Goal: Information Seeking & Learning: Find specific page/section

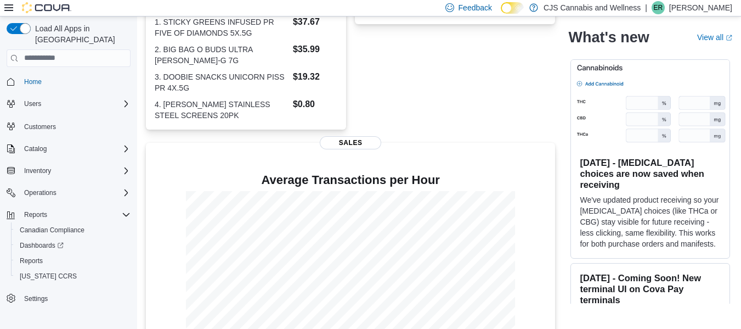
scroll to position [307, 0]
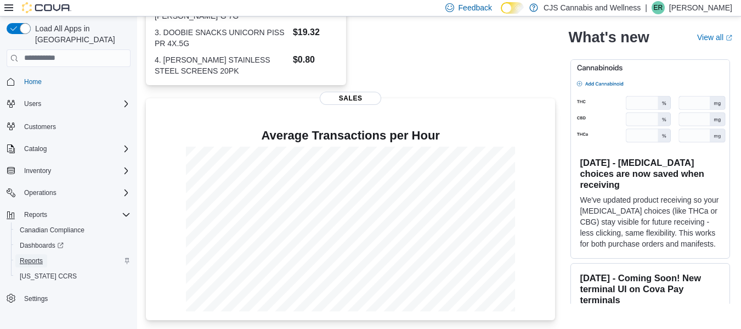
click at [32, 256] on span "Reports" at bounding box center [31, 260] width 23 height 9
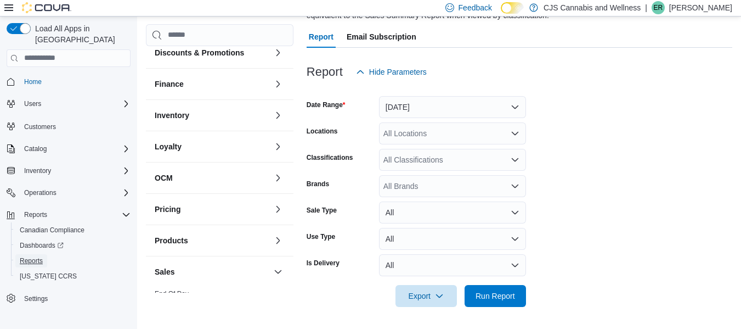
scroll to position [219, 0]
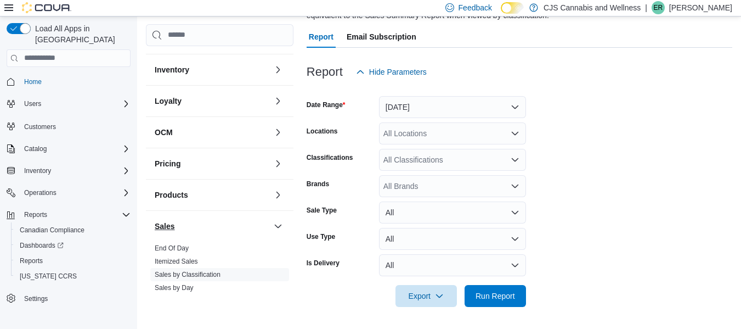
click at [167, 244] on link "End Of Day" at bounding box center [172, 248] width 34 height 8
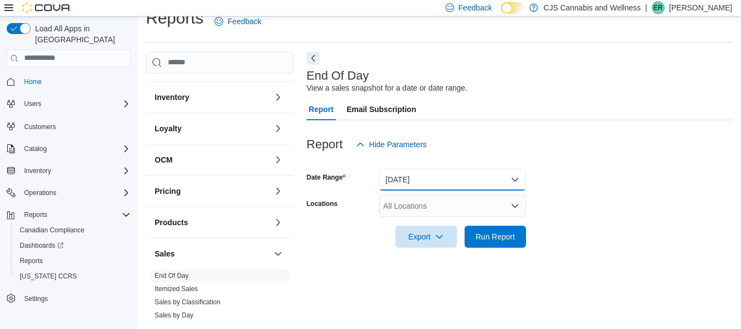
click at [431, 174] on button "Today" at bounding box center [452, 179] width 147 height 22
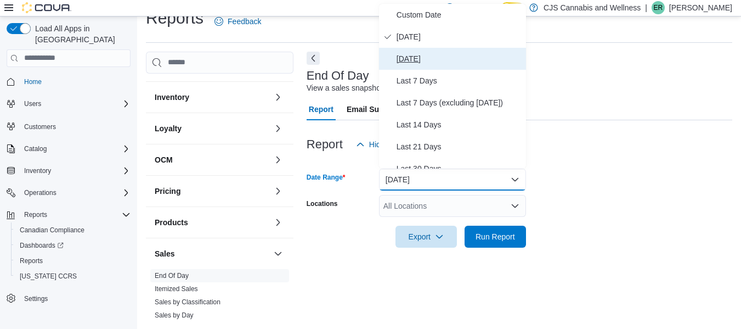
click at [415, 52] on span "Yesterday" at bounding box center [459, 58] width 125 height 13
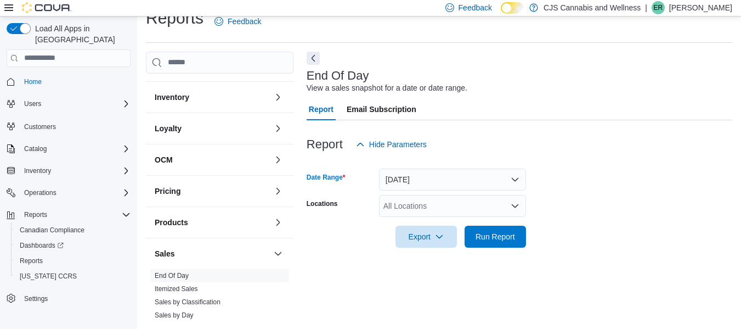
click at [411, 213] on div "All Locations" at bounding box center [452, 206] width 147 height 22
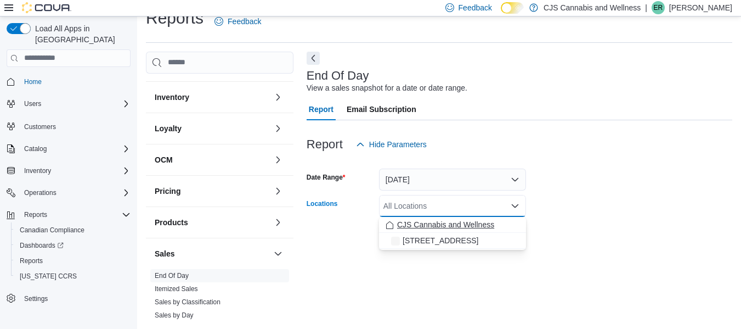
click at [414, 221] on span "CJS Cannabis and Wellness" at bounding box center [445, 224] width 97 height 11
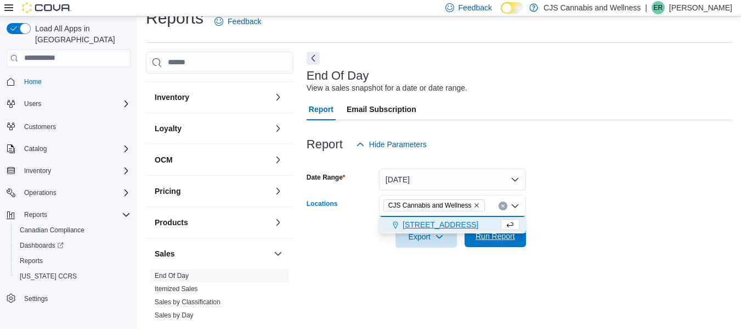
click at [492, 244] on span "Run Report" at bounding box center [495, 236] width 48 height 22
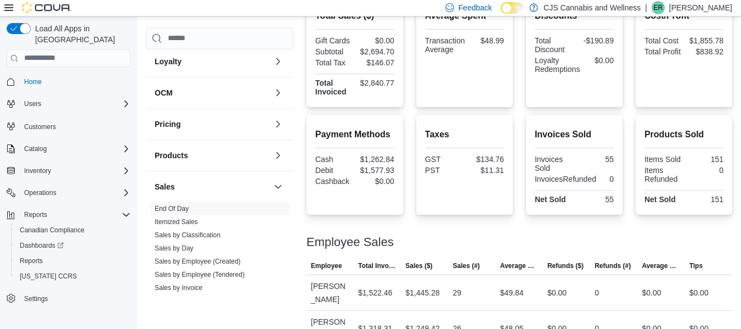
scroll to position [329, 0]
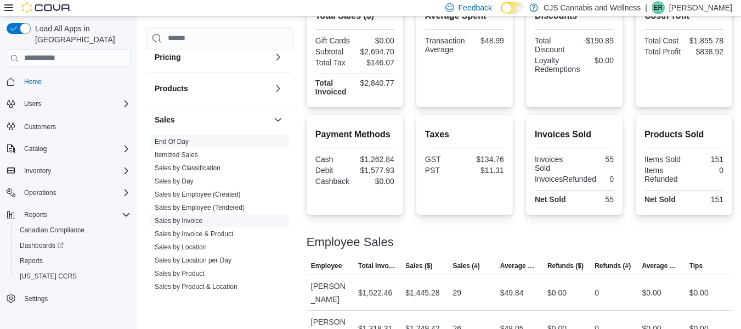
click at [181, 217] on link "Sales by Invoice" at bounding box center [179, 221] width 48 height 8
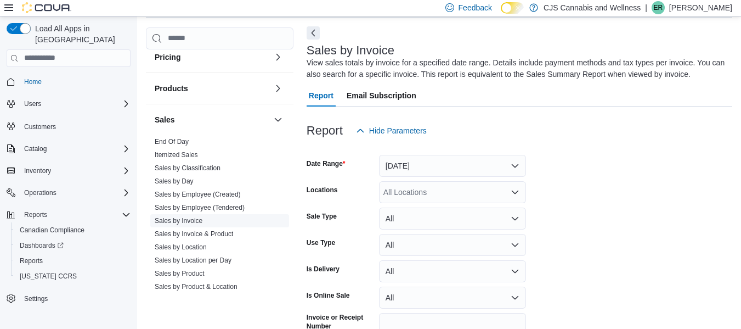
scroll to position [37, 0]
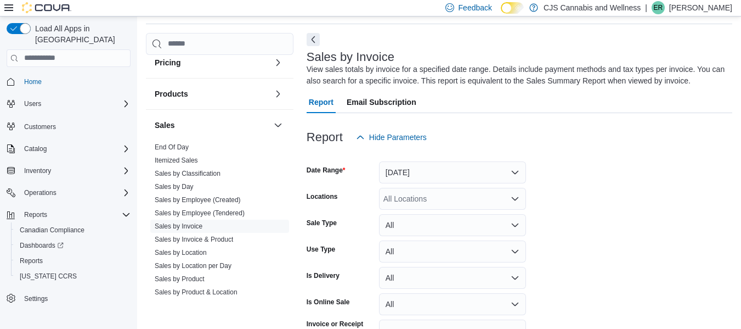
click at [417, 198] on div "All Locations" at bounding box center [452, 199] width 147 height 22
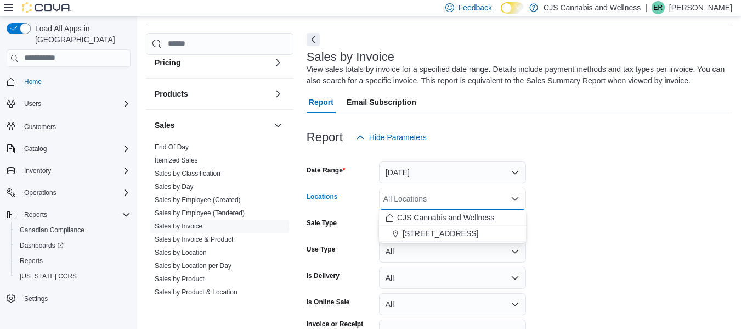
click at [424, 216] on span "CJS Cannabis and Wellness" at bounding box center [445, 217] width 97 height 11
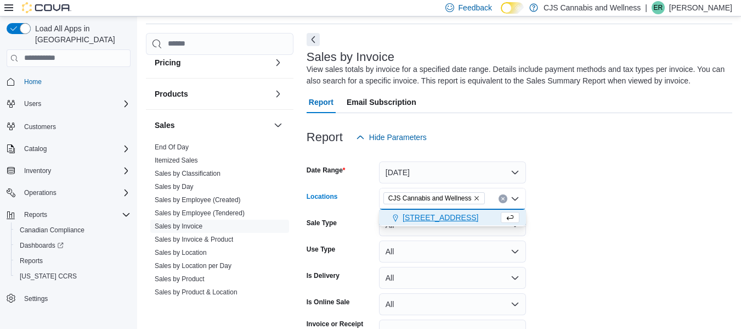
click at [570, 212] on form "Date Range Yesterday Locations CJS Cannabis and Wellness Combo box. Selected. C…" at bounding box center [520, 260] width 426 height 224
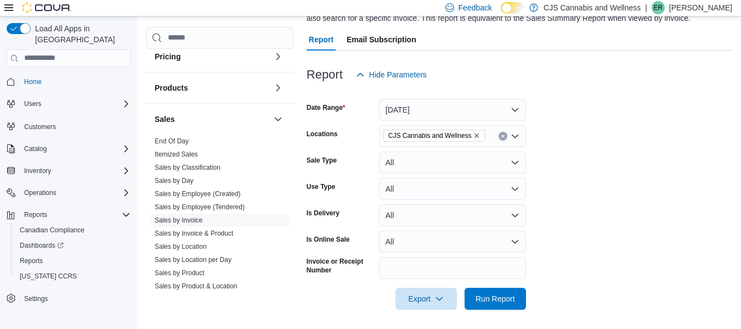
scroll to position [102, 0]
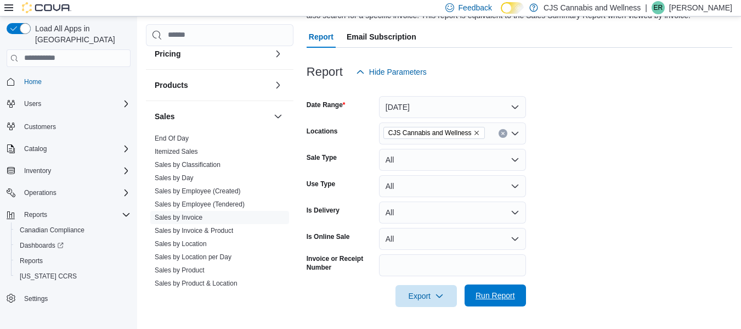
click at [508, 291] on span "Run Report" at bounding box center [496, 295] width 40 height 11
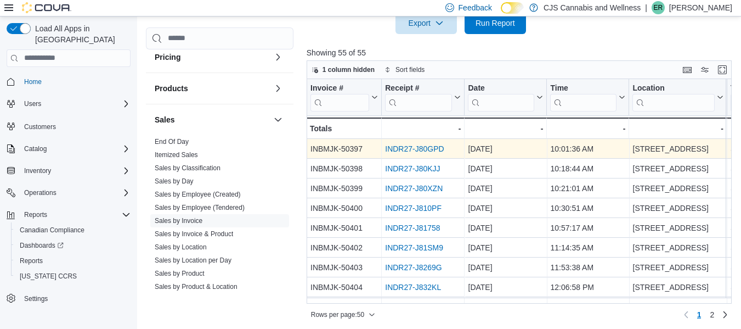
scroll to position [378, 0]
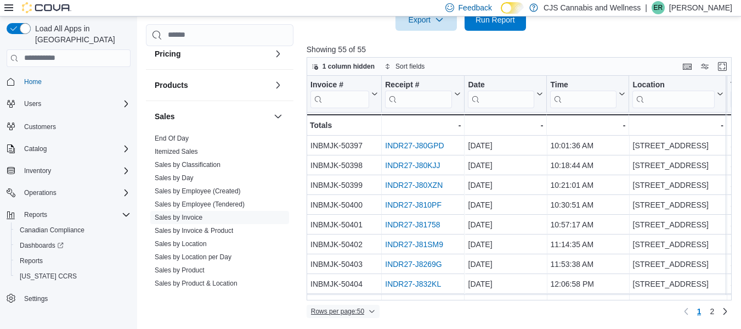
click at [360, 305] on span "Rows per page : 50" at bounding box center [343, 311] width 64 height 13
click at [371, 289] on span "100 rows" at bounding box center [357, 289] width 35 height 9
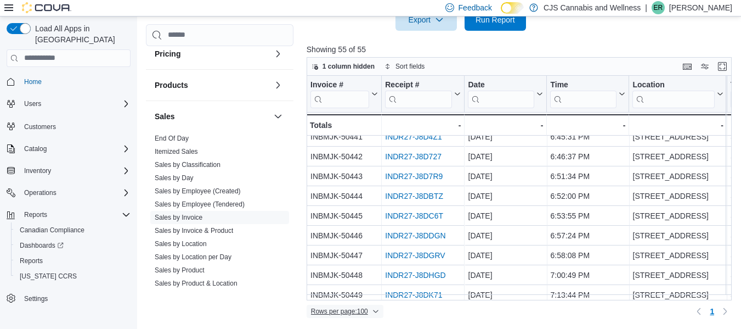
scroll to position [927, 0]
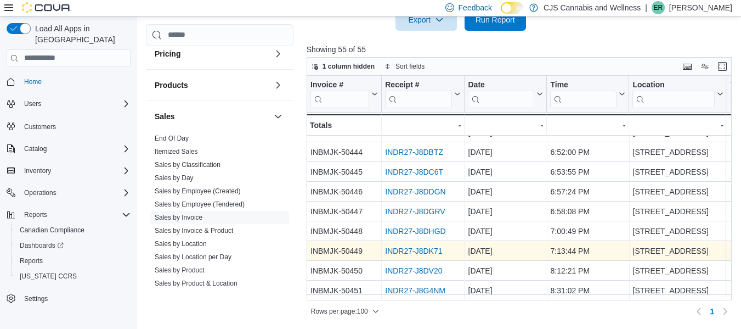
click at [420, 246] on link "INDR27-J8DK71" at bounding box center [413, 250] width 57 height 9
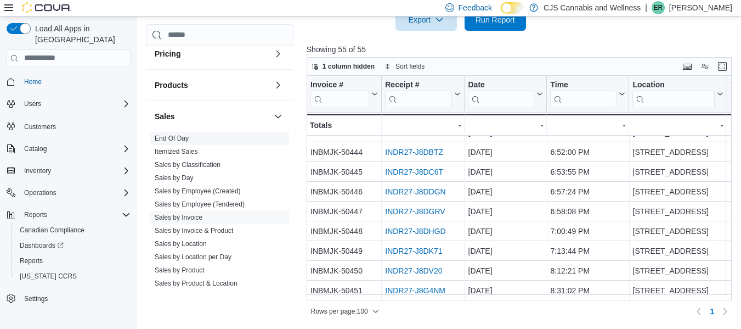
click at [172, 134] on link "End Of Day" at bounding box center [172, 138] width 34 height 8
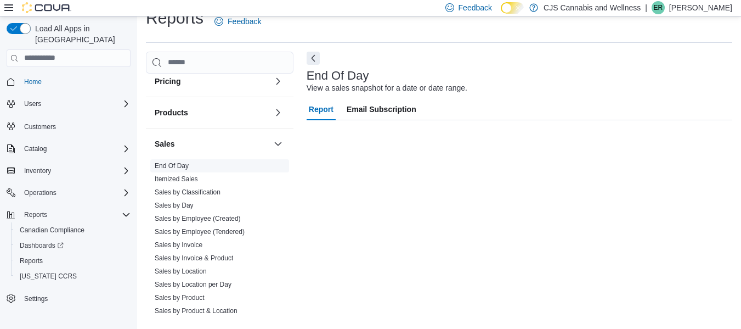
scroll to position [18, 0]
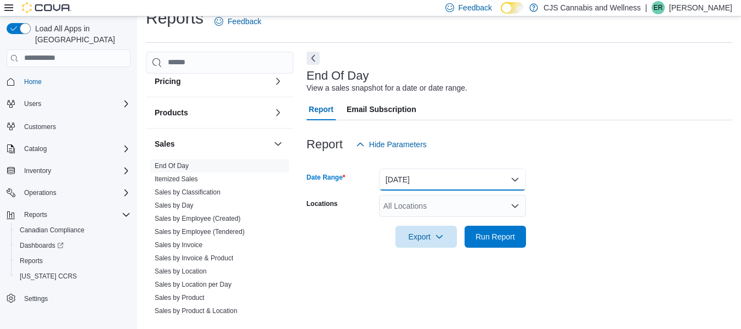
click at [445, 189] on button "Today" at bounding box center [452, 179] width 147 height 22
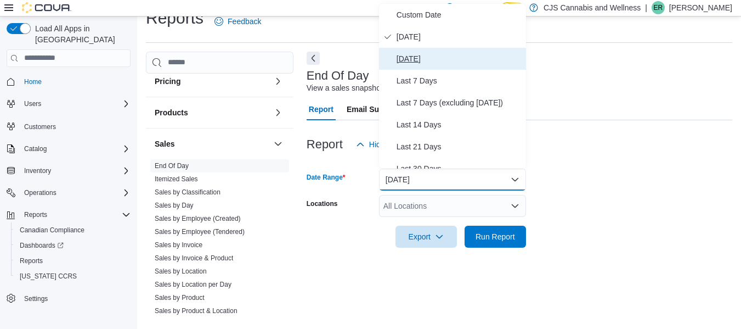
click at [412, 64] on span "Yesterday" at bounding box center [459, 58] width 125 height 13
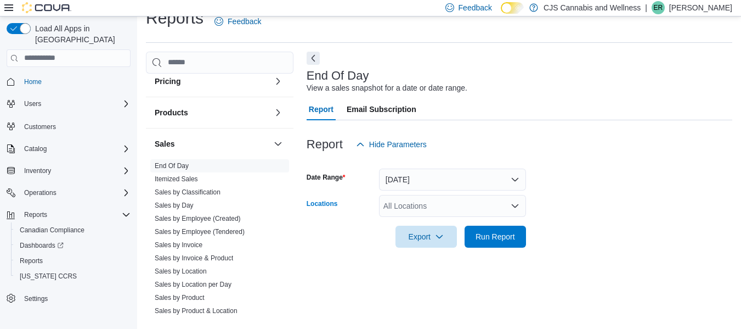
click at [389, 213] on div "All Locations" at bounding box center [452, 206] width 147 height 22
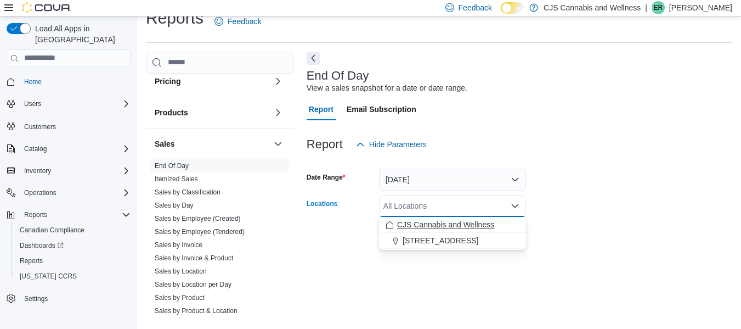
click at [402, 219] on span "CJS Cannabis and Wellness" at bounding box center [445, 224] width 97 height 11
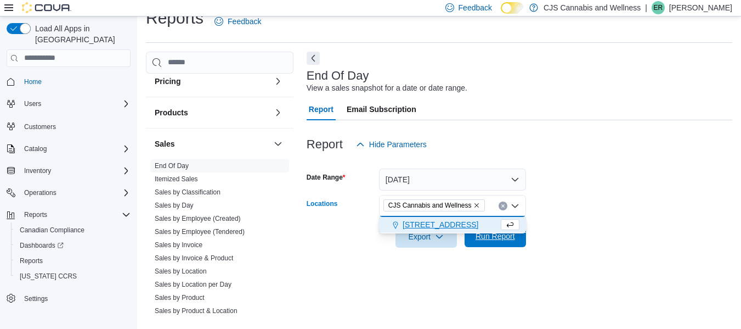
click at [504, 238] on span "Run Report" at bounding box center [496, 235] width 40 height 11
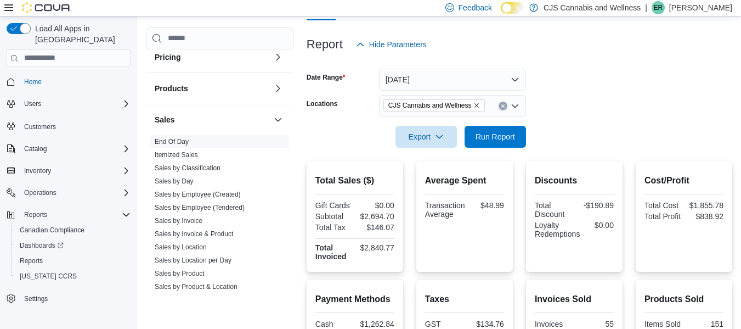
scroll to position [228, 0]
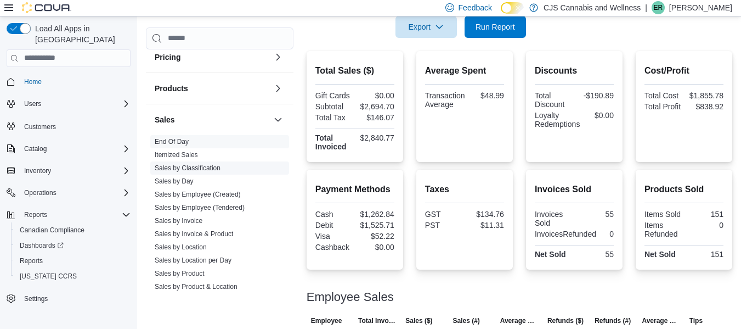
click at [195, 164] on link "Sales by Classification" at bounding box center [188, 168] width 66 height 8
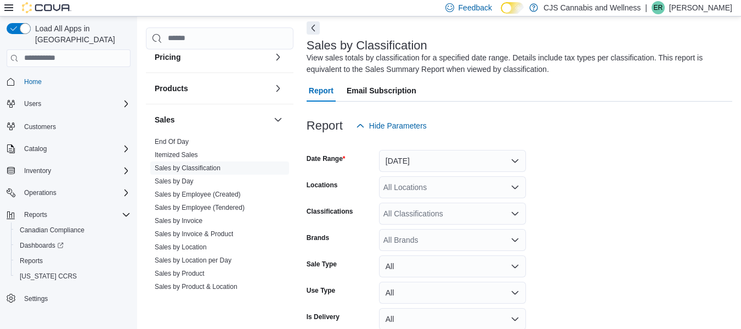
scroll to position [37, 0]
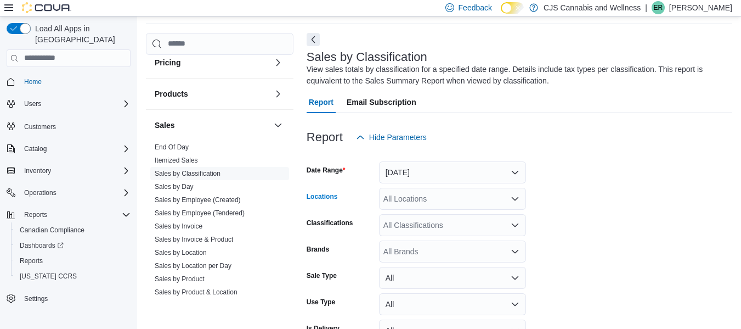
click at [469, 204] on div "All Locations" at bounding box center [452, 199] width 147 height 22
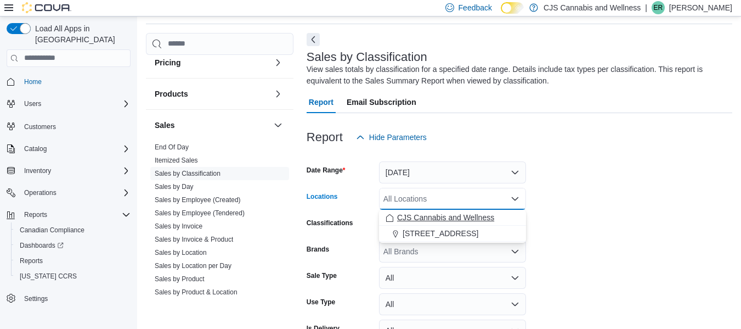
click at [456, 218] on span "CJS Cannabis and Wellness" at bounding box center [445, 217] width 97 height 11
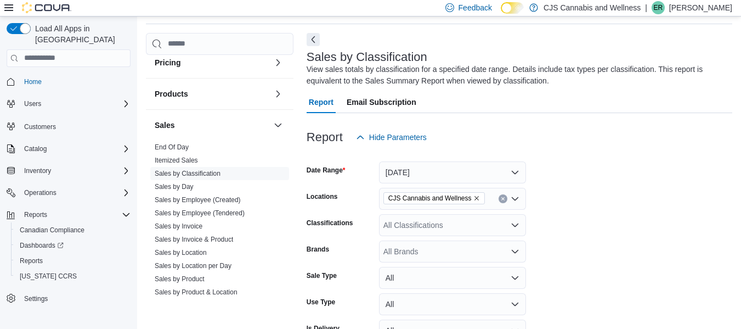
click at [685, 166] on form "Date Range Yesterday Locations CJS Cannabis and Wellness Classifications All Cl…" at bounding box center [520, 260] width 426 height 224
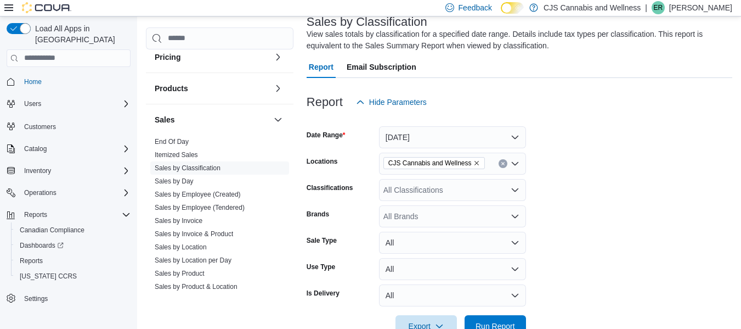
scroll to position [92, 0]
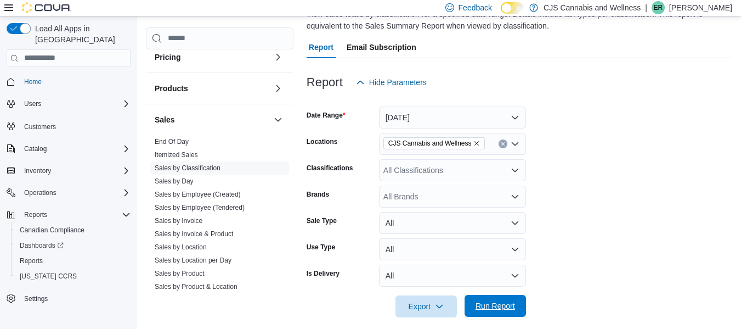
click at [491, 306] on span "Run Report" at bounding box center [496, 305] width 40 height 11
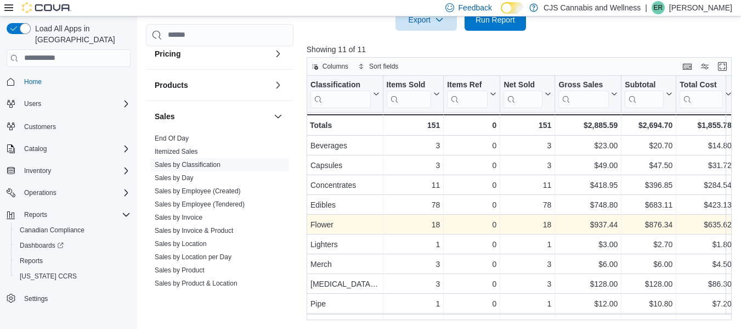
scroll to position [38, 0]
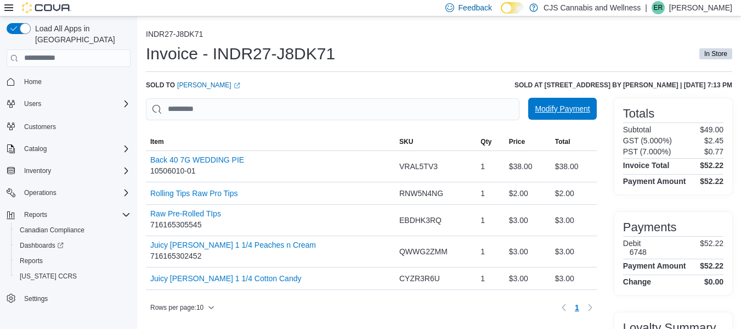
click at [571, 104] on span "Modify Payment" at bounding box center [562, 108] width 55 height 11
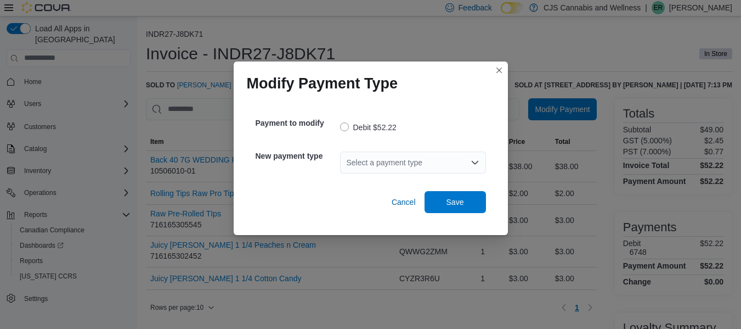
click at [426, 159] on div "Select a payment type" at bounding box center [413, 162] width 146 height 22
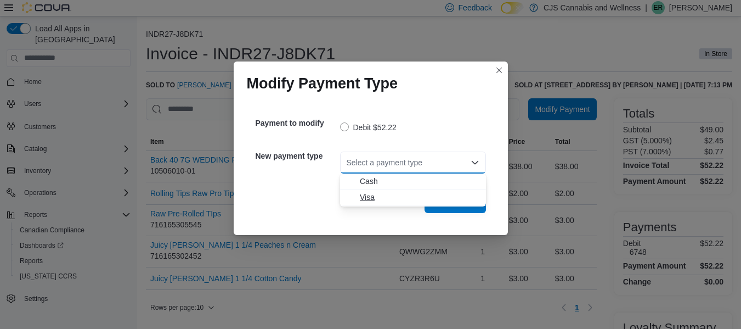
click at [352, 200] on icon "Choose from the following options" at bounding box center [351, 197] width 9 height 9
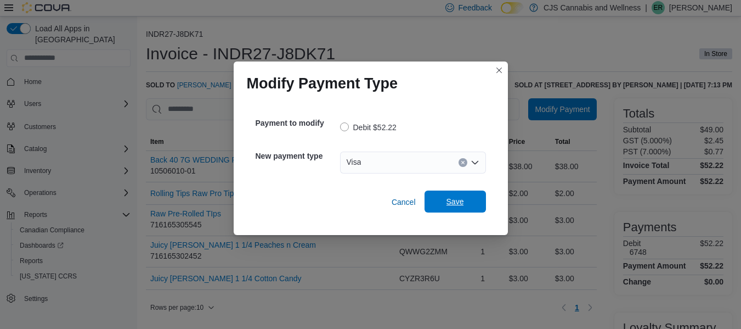
click at [455, 200] on span "Save" at bounding box center [456, 201] width 18 height 11
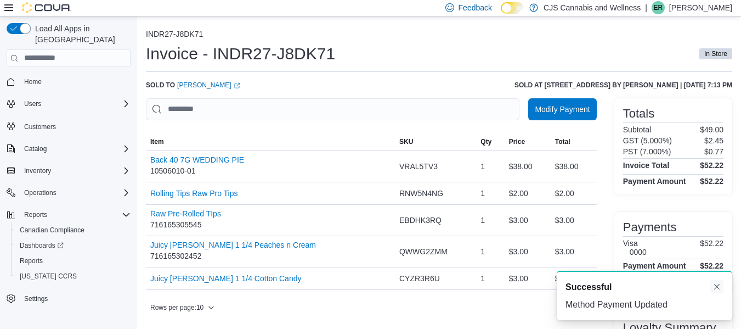
click at [714, 282] on button "Dismiss toast" at bounding box center [717, 286] width 13 height 13
